Goal: Complete application form: Complete application form

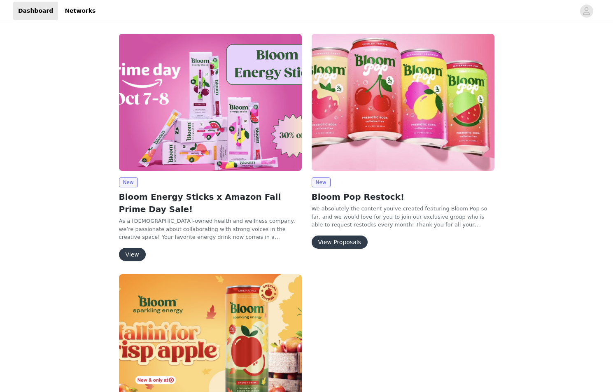
click at [128, 250] on button "View" at bounding box center [132, 254] width 27 height 13
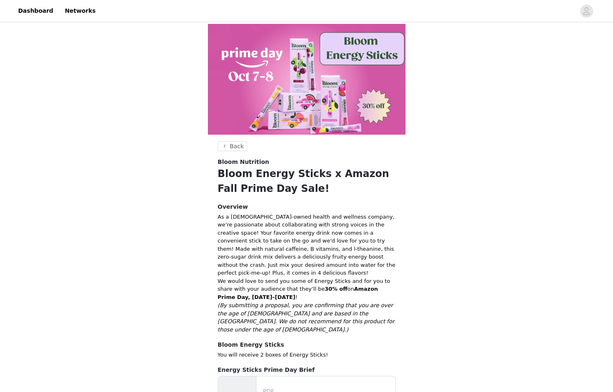
scroll to position [63, 0]
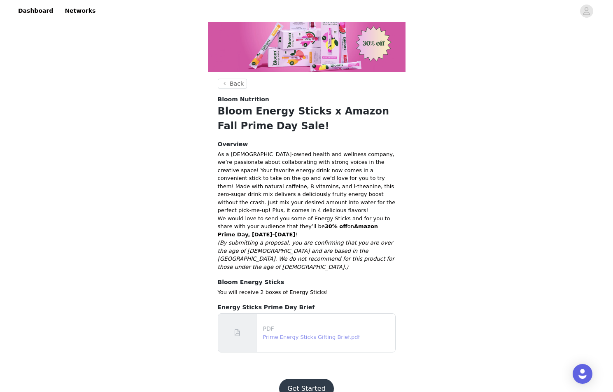
click at [286, 334] on link "Prime Energy Sticks Gifting Brief.pdf" at bounding box center [311, 337] width 97 height 6
click at [302, 379] on button "Get Started" at bounding box center [306, 389] width 55 height 20
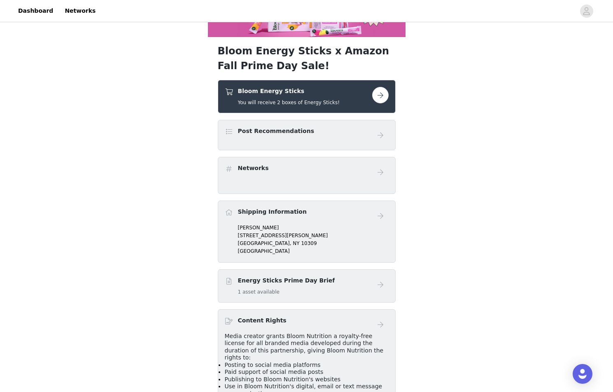
scroll to position [124, 0]
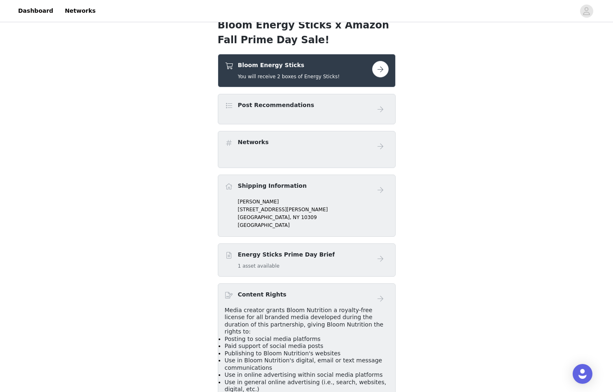
click at [383, 66] on button "button" at bounding box center [380, 69] width 16 height 16
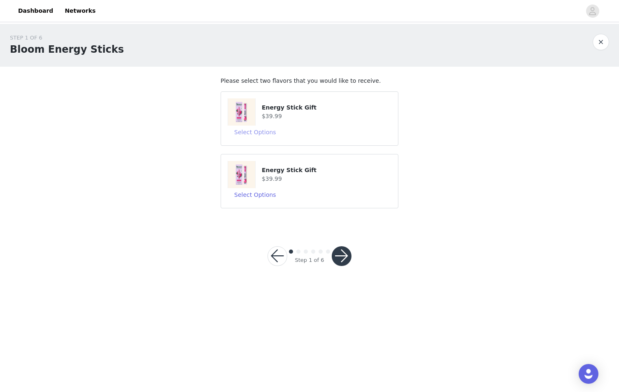
click at [251, 131] on button "Select Options" at bounding box center [255, 132] width 55 height 13
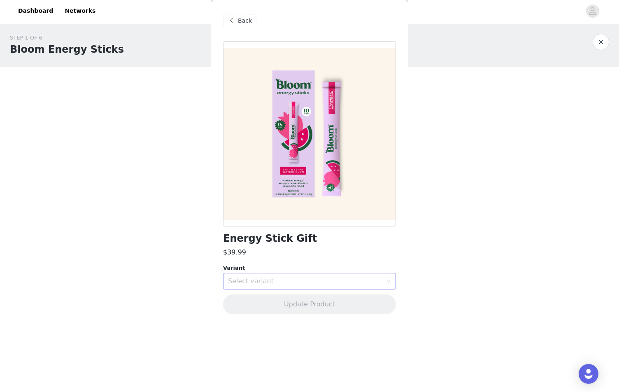
click at [297, 280] on div "Select variant" at bounding box center [305, 281] width 154 height 8
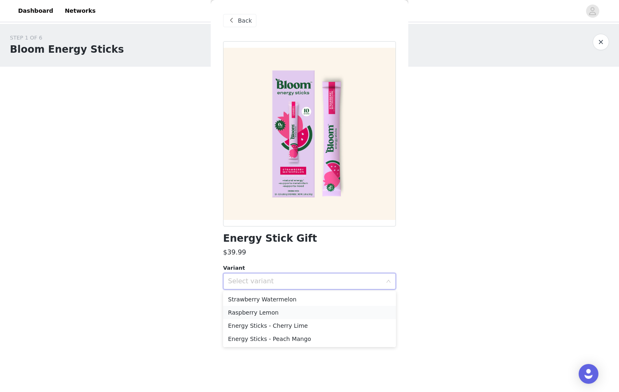
click at [298, 312] on li "Raspberry Lemon" at bounding box center [309, 312] width 173 height 13
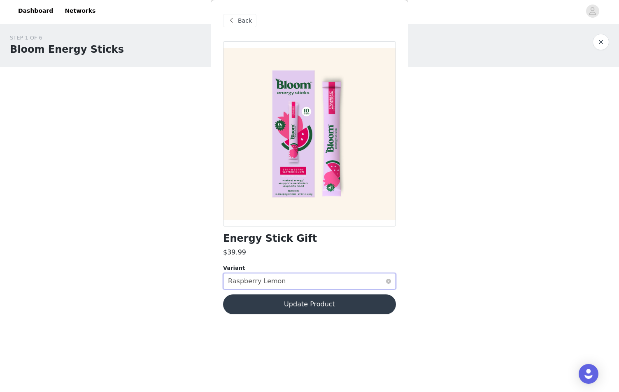
click at [296, 283] on div "Select variant Raspberry Lemon" at bounding box center [307, 281] width 158 height 16
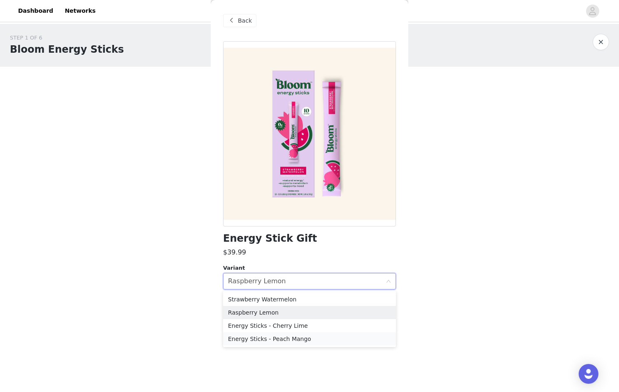
click at [289, 336] on li "Energy Sticks - Peach Mango" at bounding box center [309, 338] width 173 height 13
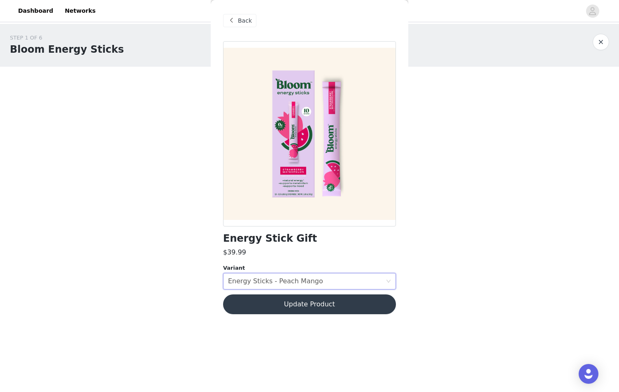
click at [297, 303] on button "Update Product" at bounding box center [309, 304] width 173 height 20
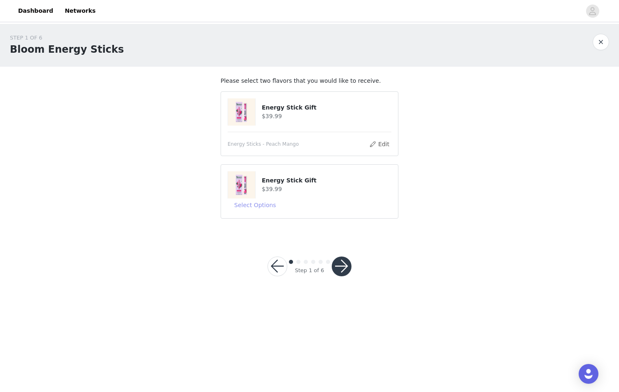
click at [249, 208] on button "Select Options" at bounding box center [255, 204] width 55 height 13
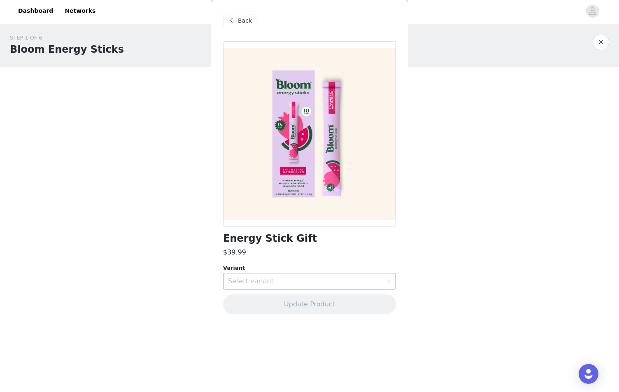
click at [261, 282] on div "Select variant" at bounding box center [305, 281] width 154 height 8
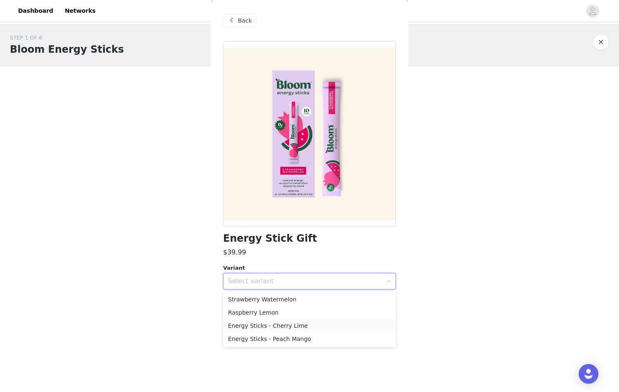
click at [288, 327] on li "Energy Sticks - Cherry Lime" at bounding box center [309, 325] width 173 height 13
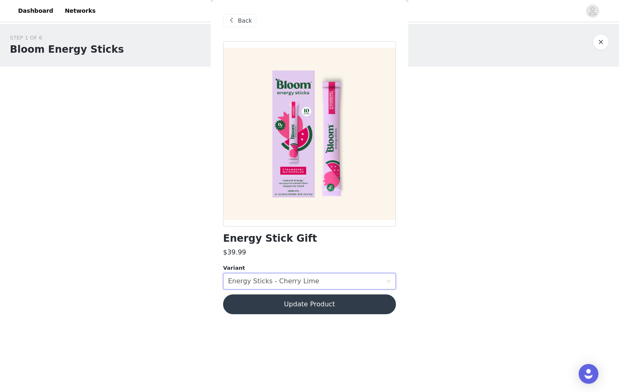
click at [291, 309] on button "Update Product" at bounding box center [309, 304] width 173 height 20
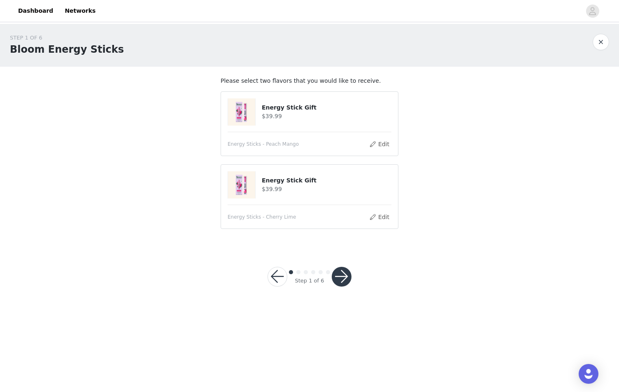
click at [347, 290] on div "Step 1 of 6" at bounding box center [310, 277] width 104 height 40
click at [344, 280] on button "button" at bounding box center [342, 277] width 20 height 20
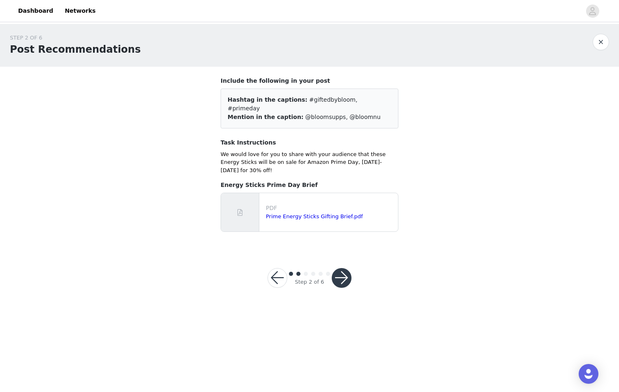
click at [343, 268] on button "button" at bounding box center [342, 278] width 20 height 20
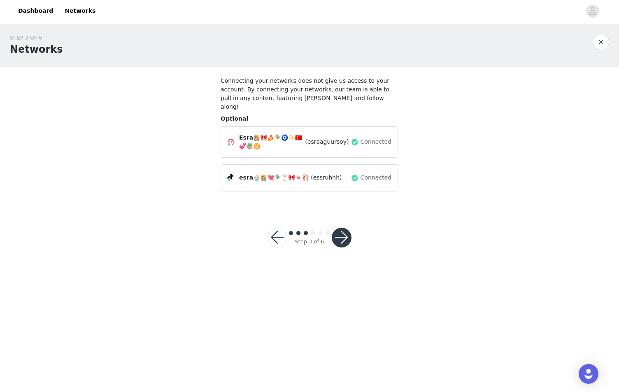
click at [345, 233] on button "button" at bounding box center [342, 238] width 20 height 20
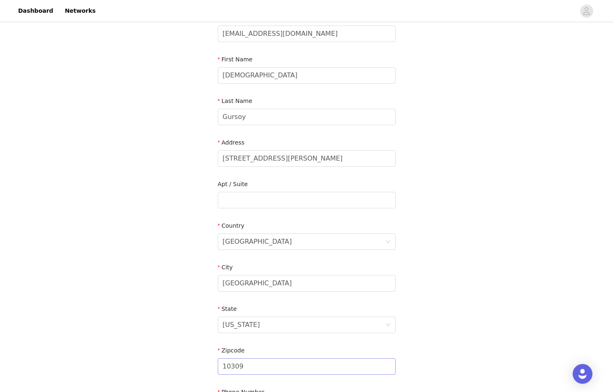
scroll to position [170, 0]
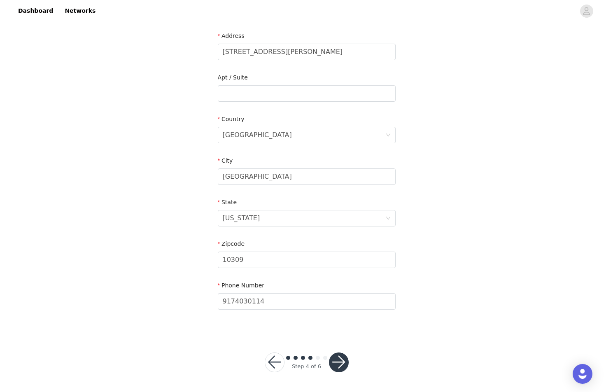
click at [347, 360] on button "button" at bounding box center [339, 362] width 20 height 20
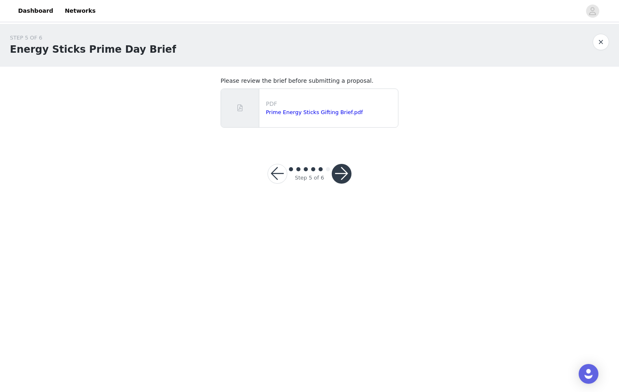
click at [345, 170] on button "button" at bounding box center [342, 174] width 20 height 20
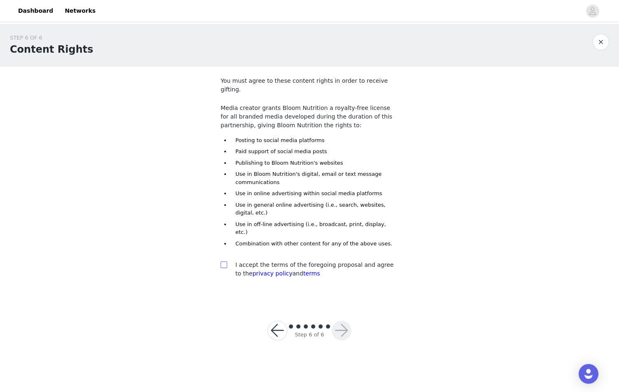
click at [224, 261] on input "checkbox" at bounding box center [224, 264] width 6 height 6
checkbox input "true"
click at [343, 321] on button "button" at bounding box center [342, 331] width 20 height 20
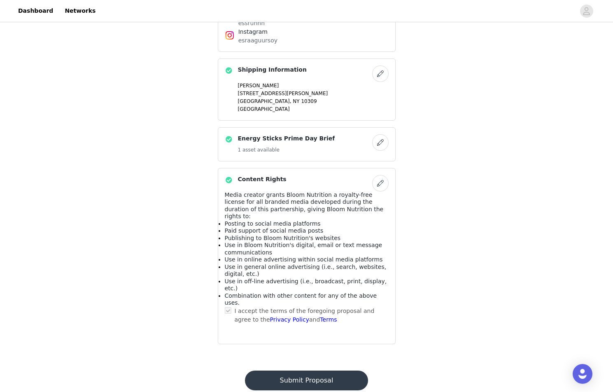
click at [321, 371] on button "Submit Proposal" at bounding box center [306, 381] width 123 height 20
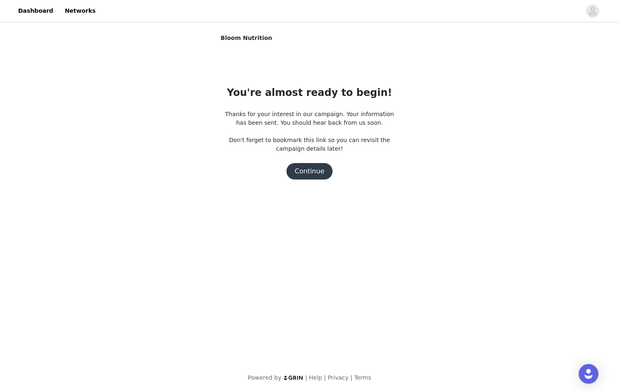
click at [314, 170] on button "Continue" at bounding box center [310, 171] width 46 height 16
